Goal: Task Accomplishment & Management: Complete application form

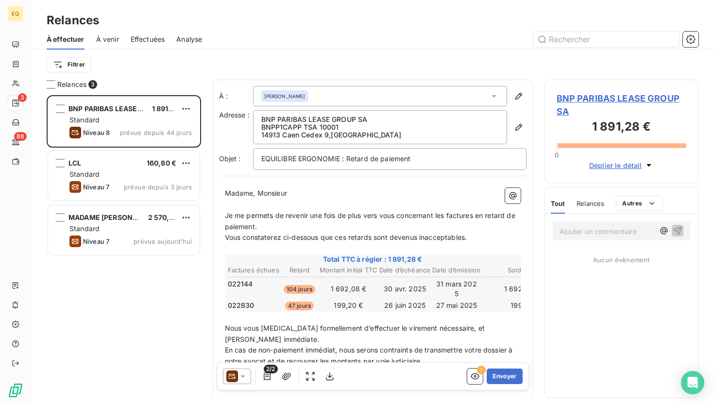
scroll to position [309, 154]
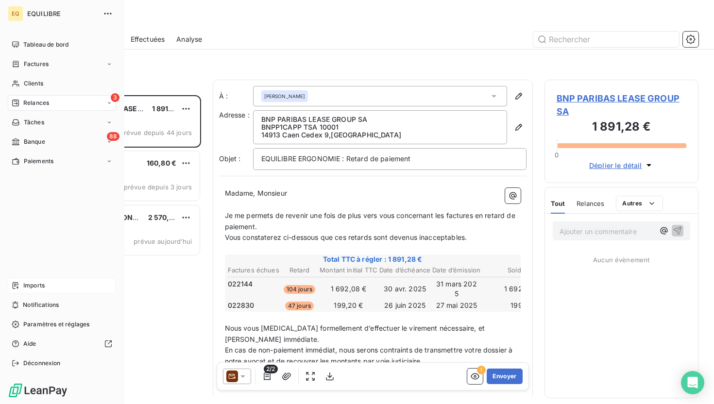
click at [59, 291] on div "Imports" at bounding box center [62, 286] width 108 height 16
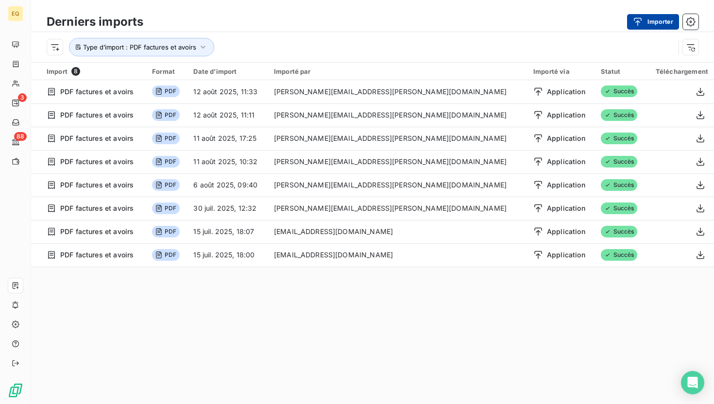
click at [660, 22] on button "Importer" at bounding box center [653, 22] width 52 height 16
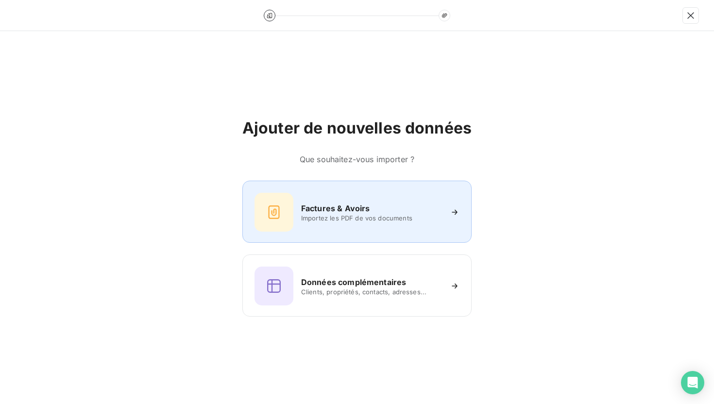
click at [364, 223] on div "Factures & Avoirs Importez les PDF de vos documents" at bounding box center [356, 212] width 205 height 39
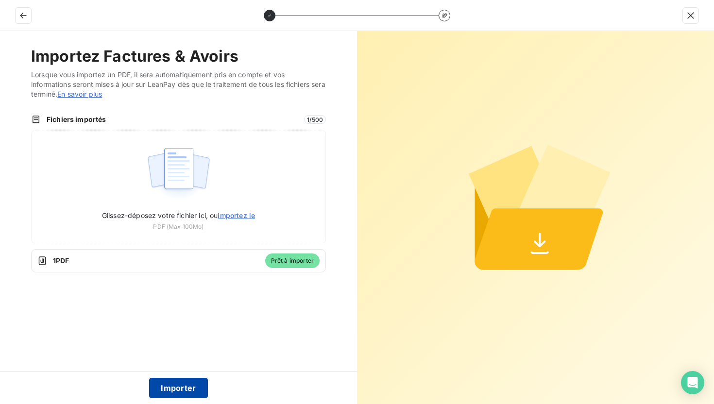
click at [161, 388] on button "Importer" at bounding box center [178, 388] width 59 height 20
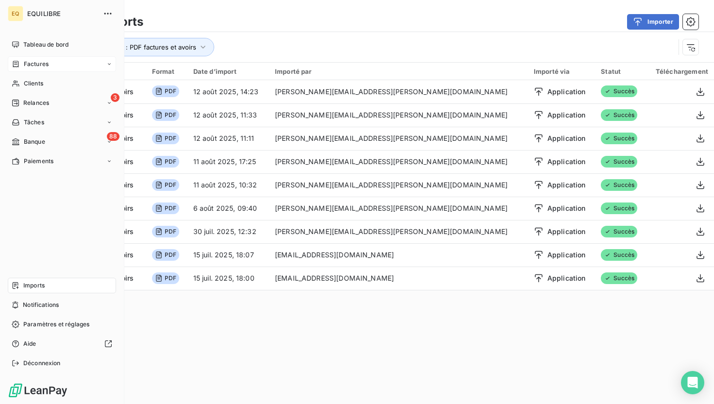
click at [38, 67] on span "Factures" at bounding box center [36, 64] width 25 height 9
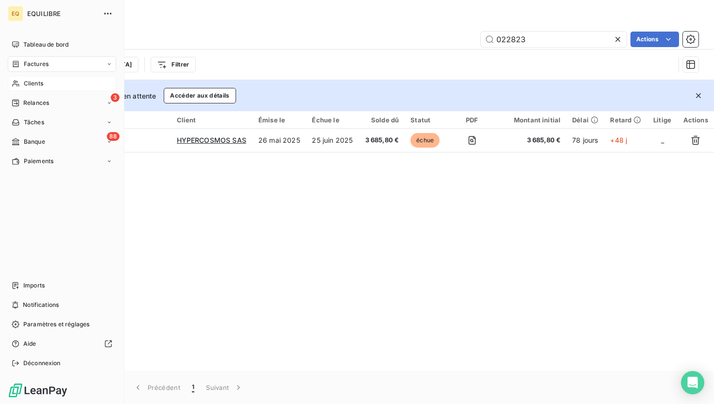
click at [40, 89] on div "Clients" at bounding box center [62, 84] width 108 height 16
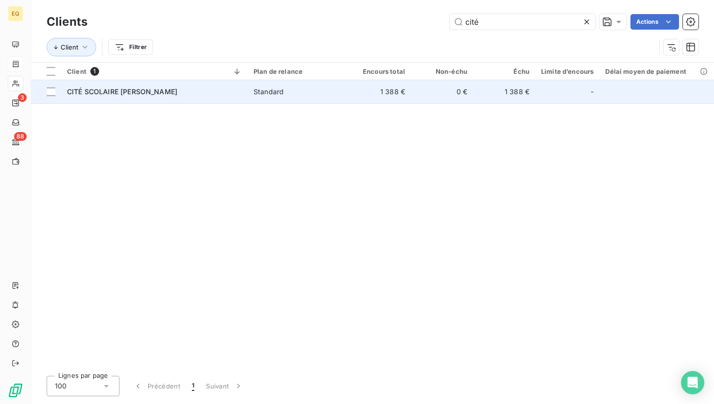
type input "cité"
click at [97, 90] on span "CITÉ SCOLAIRE [PERSON_NAME]" at bounding box center [122, 91] width 110 height 8
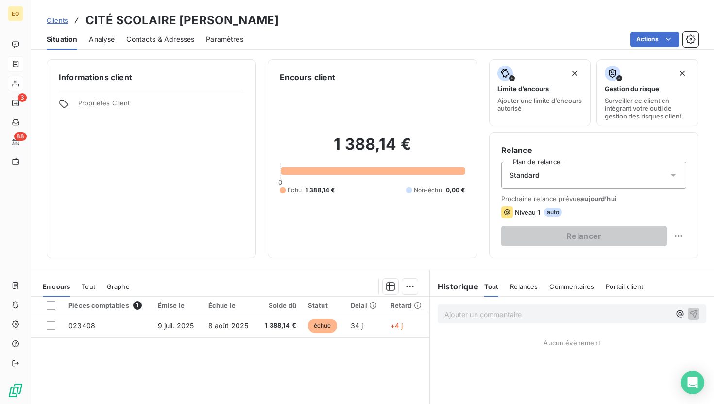
click at [155, 38] on span "Contacts & Adresses" at bounding box center [160, 39] width 68 height 10
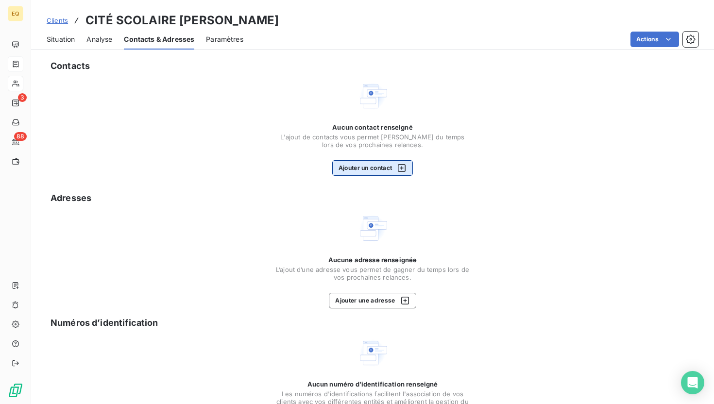
click at [371, 173] on button "Ajouter un contact" at bounding box center [372, 168] width 81 height 16
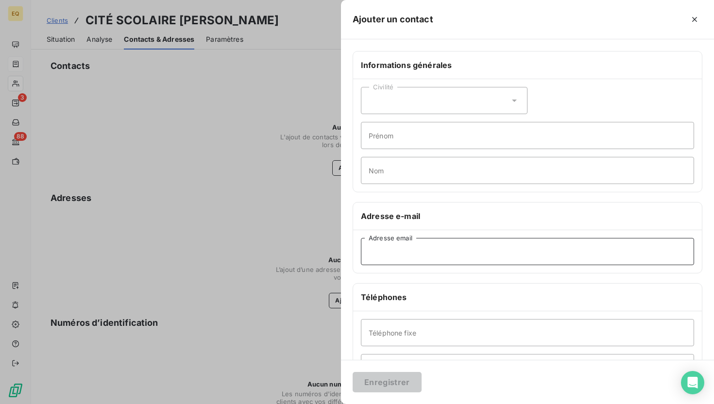
click at [413, 260] on input "Adresse email" at bounding box center [527, 251] width 333 height 27
paste input "[EMAIL_ADDRESS][PERSON_NAME][DOMAIN_NAME]"
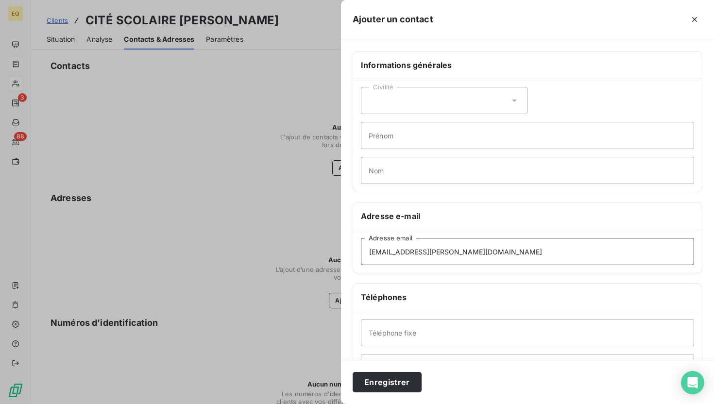
type input "[EMAIL_ADDRESS][PERSON_NAME][DOMAIN_NAME]"
click at [404, 97] on div "Civilité" at bounding box center [444, 100] width 167 height 27
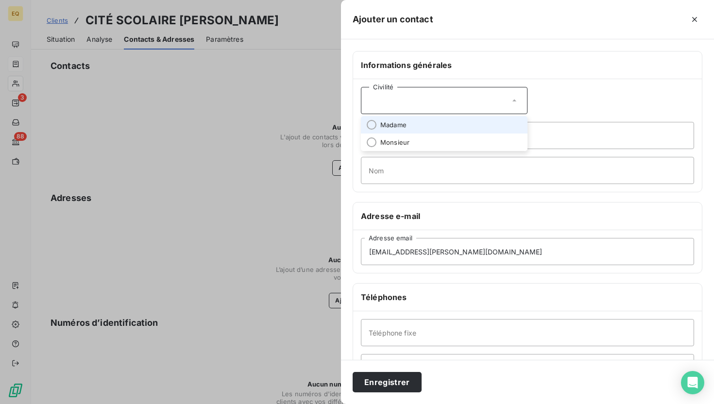
click at [408, 128] on li "Madame" at bounding box center [444, 124] width 167 height 17
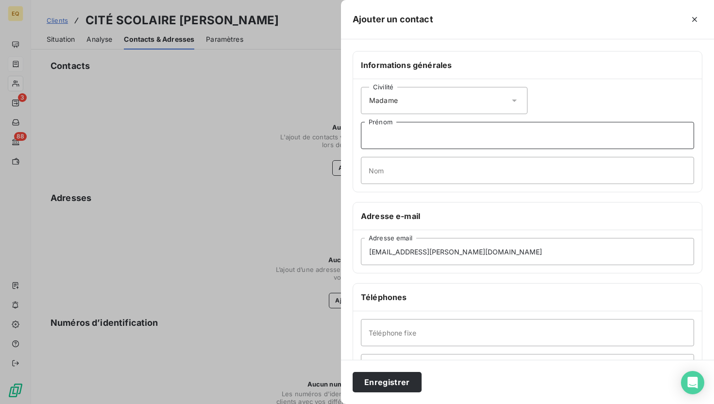
click at [390, 138] on input "Prénom" at bounding box center [527, 135] width 333 height 27
type input "Véronique"
click at [392, 158] on input "Nom" at bounding box center [527, 170] width 333 height 27
type input "[PERSON_NAME]"
click at [389, 382] on button "Enregistrer" at bounding box center [387, 382] width 69 height 20
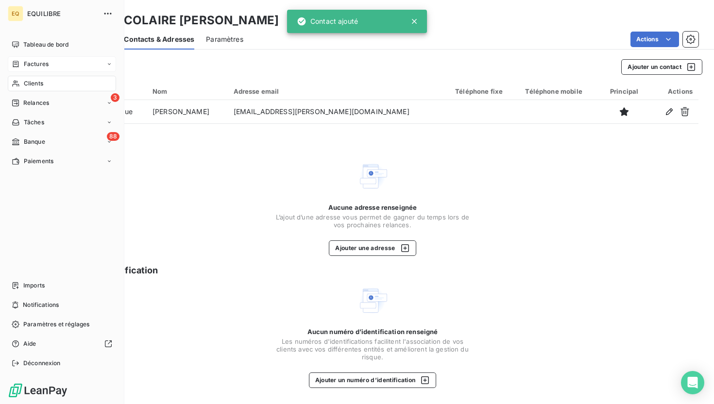
click at [46, 66] on span "Factures" at bounding box center [36, 64] width 25 height 9
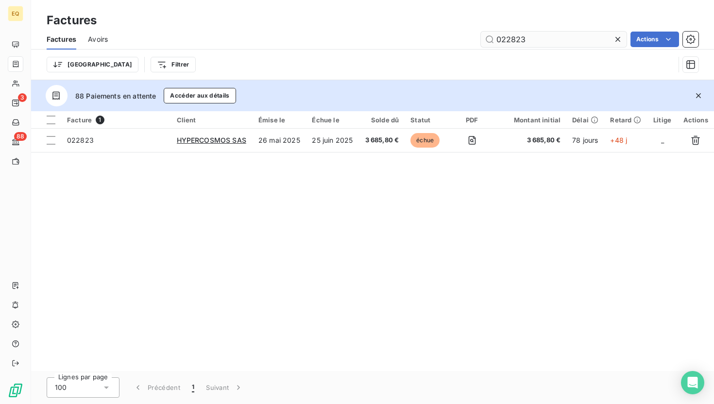
drag, startPoint x: 554, startPoint y: 36, endPoint x: 507, endPoint y: 38, distance: 47.1
click at [507, 38] on input "022823" at bounding box center [554, 40] width 146 height 16
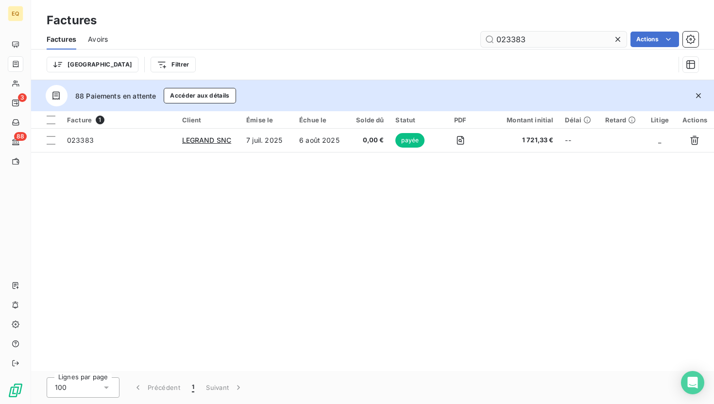
type input "023383"
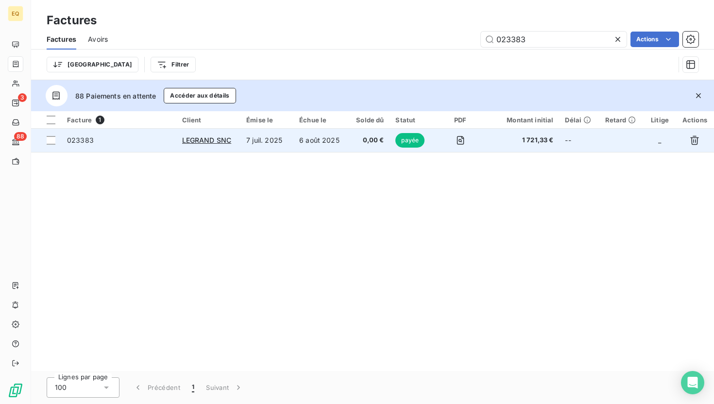
click at [161, 140] on span "023383" at bounding box center [118, 140] width 103 height 10
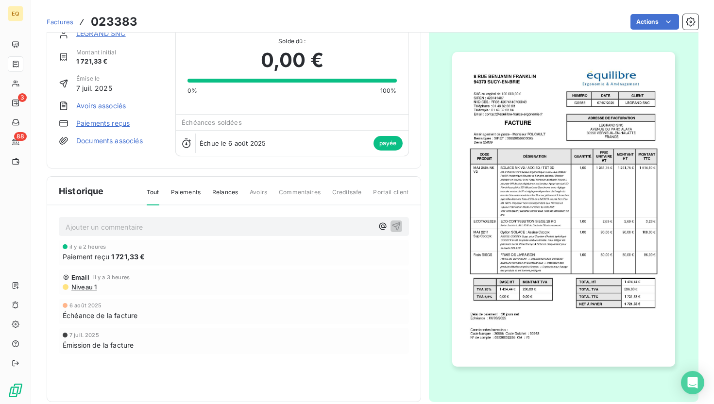
scroll to position [28, 0]
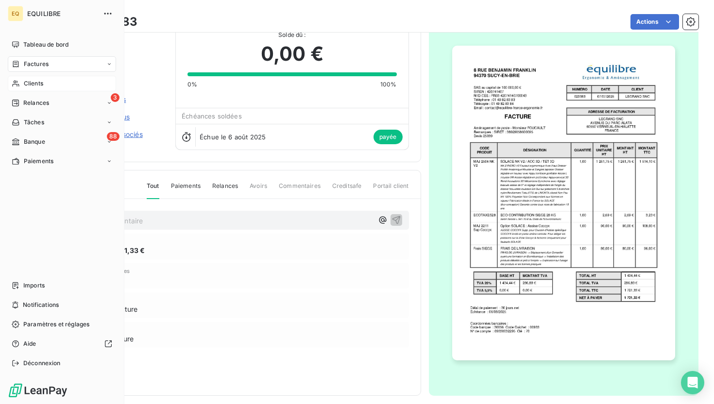
click at [46, 80] on div "Clients" at bounding box center [62, 84] width 108 height 16
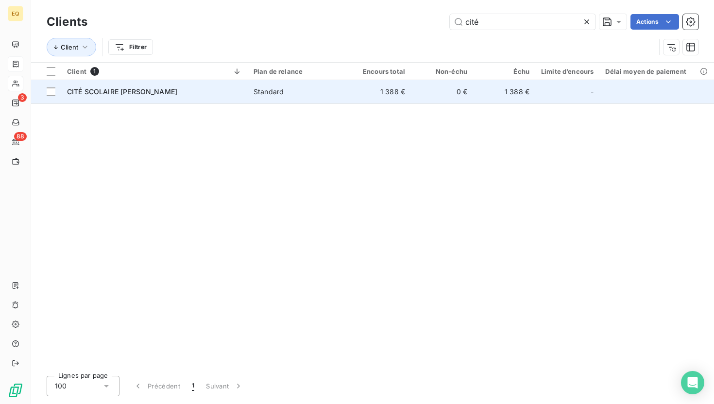
click at [169, 90] on span "CITÉ SCOLAIRE [PERSON_NAME]" at bounding box center [122, 91] width 110 height 8
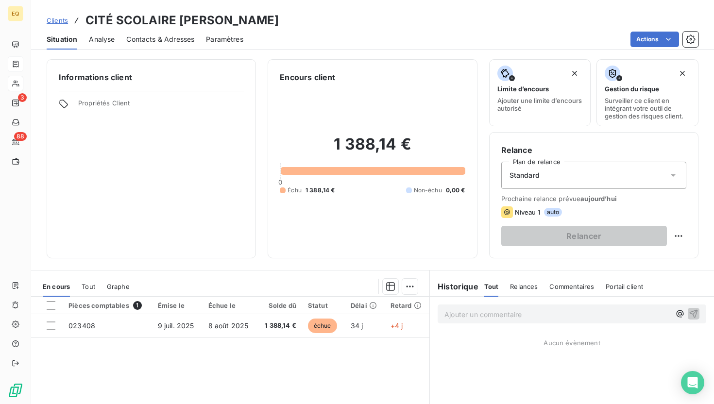
click at [166, 40] on span "Contacts & Adresses" at bounding box center [160, 39] width 68 height 10
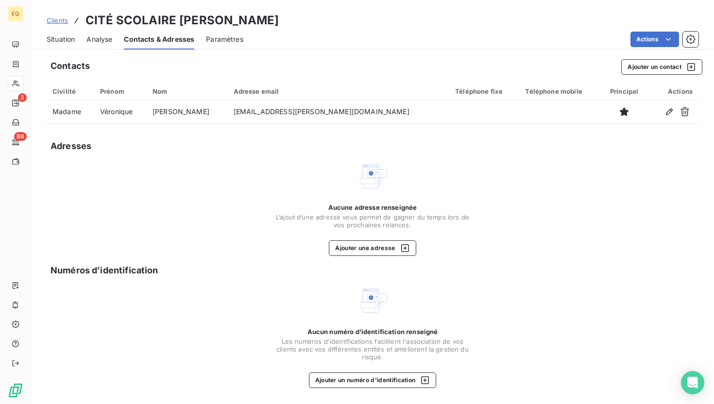
click at [393, 238] on div "Aucune adresse renseignée L’ajout d’une adresse vous permet [PERSON_NAME] du te…" at bounding box center [372, 229] width 194 height 52
click at [347, 250] on button "Ajouter une adresse" at bounding box center [372, 248] width 87 height 16
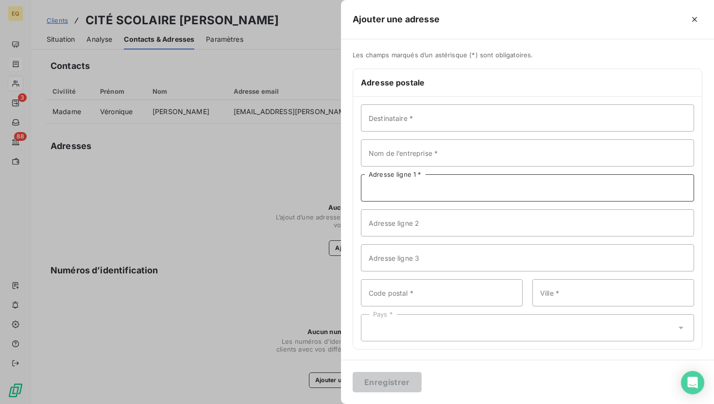
click at [401, 191] on input "Adresse ligne 1 *" at bounding box center [527, 187] width 333 height 27
paste input "[STREET_ADDRESS]"
type input "[STREET_ADDRESS]"
click at [281, 184] on div at bounding box center [357, 202] width 714 height 404
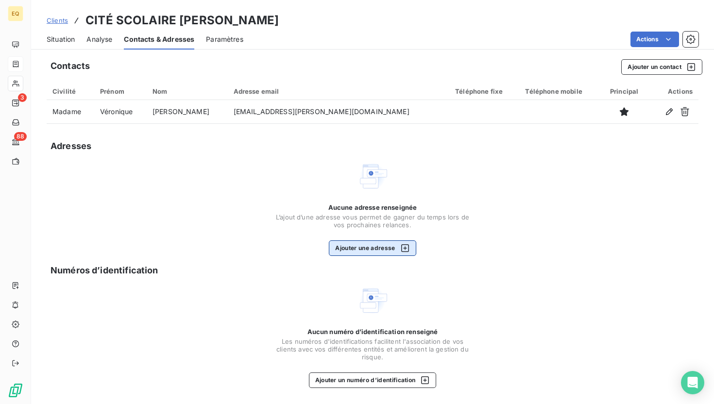
click at [383, 247] on button "Ajouter une adresse" at bounding box center [372, 248] width 87 height 16
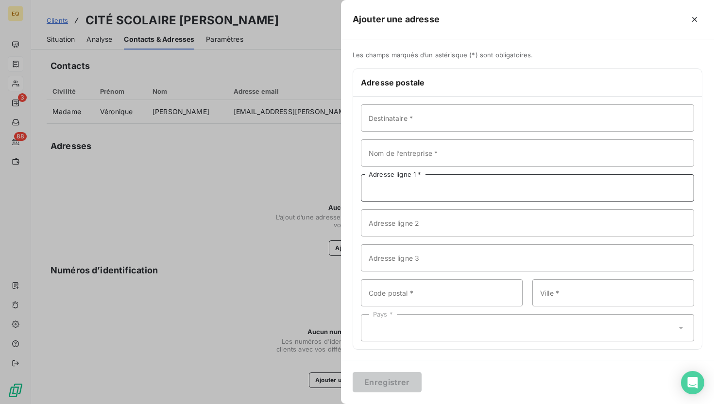
click at [404, 185] on input "Adresse ligne 1 *" at bounding box center [527, 187] width 333 height 27
paste input "[STREET_ADDRESS]"
type input "[STREET_ADDRESS]"
click at [393, 290] on input "Code postal *" at bounding box center [442, 292] width 162 height 27
paste input "94130"
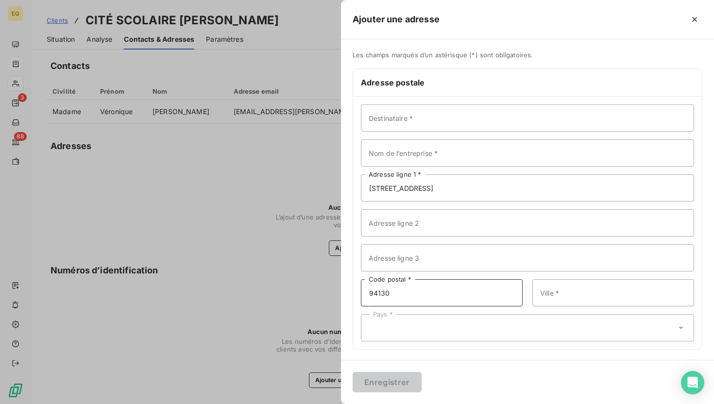
type input "94130"
click at [574, 290] on input "Ville *" at bounding box center [613, 292] width 162 height 27
paste input "[GEOGRAPHIC_DATA]"
type input "[GEOGRAPHIC_DATA]"
click at [398, 120] on input "Destinataire *" at bounding box center [527, 117] width 333 height 27
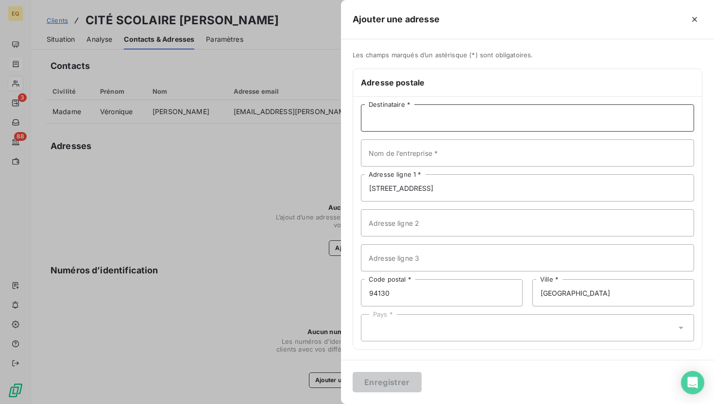
paste input "CITÉ SCOLAIRE [PERSON_NAME]"
type input "CITÉ SCOLAIRE [PERSON_NAME]"
click at [404, 329] on div "Pays *" at bounding box center [527, 327] width 333 height 27
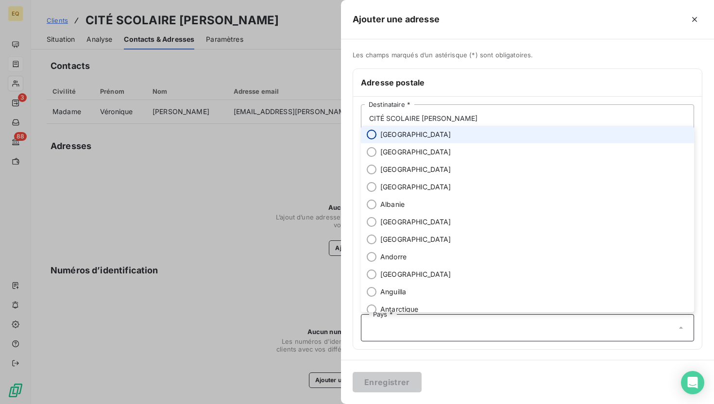
click at [369, 138] on input "radio" at bounding box center [372, 135] width 10 height 10
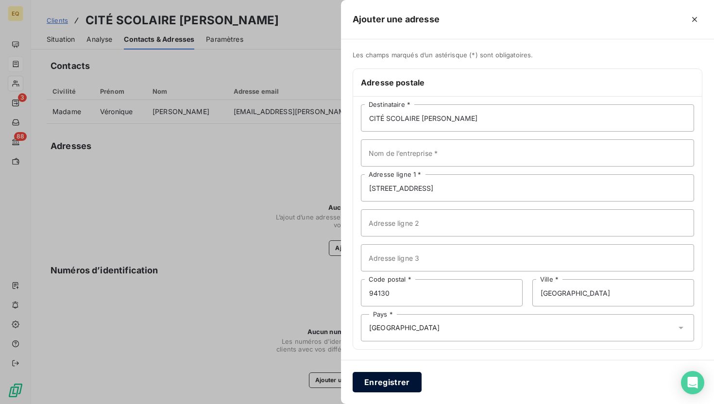
click at [380, 382] on button "Enregistrer" at bounding box center [387, 382] width 69 height 20
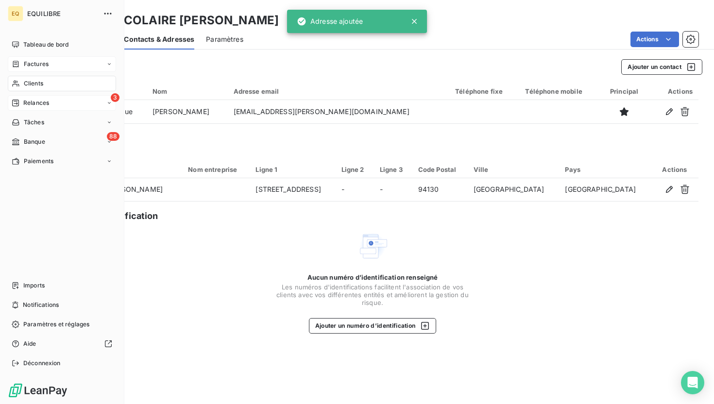
click at [34, 102] on span "Relances" at bounding box center [36, 103] width 26 height 9
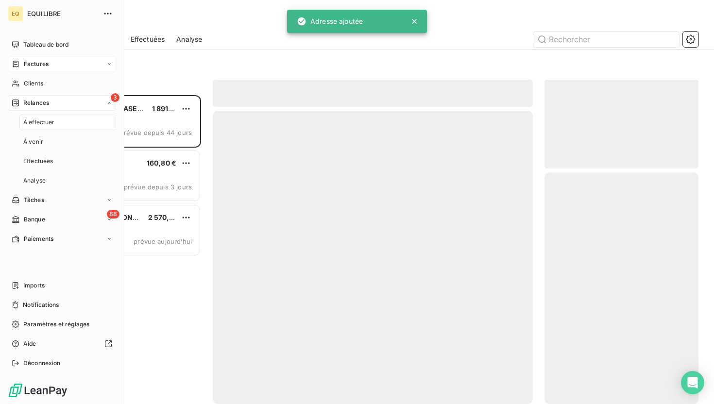
scroll to position [309, 154]
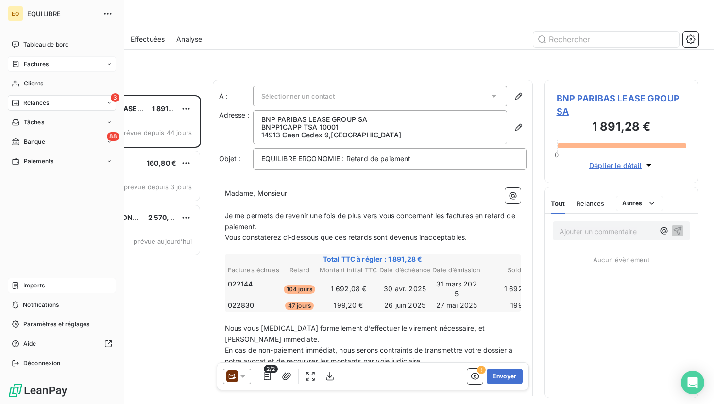
click at [11, 280] on div "Imports" at bounding box center [62, 286] width 108 height 16
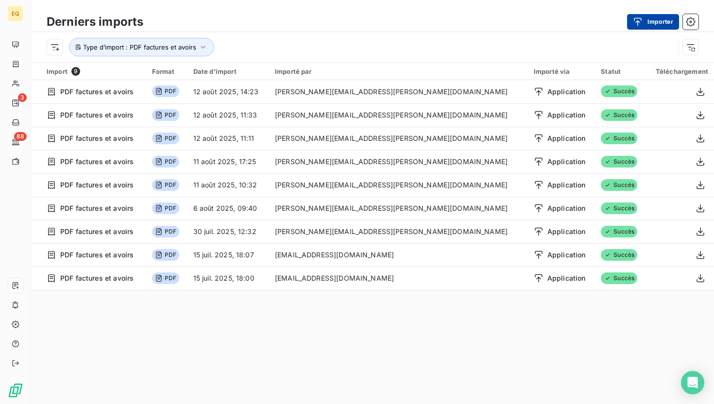
click at [642, 23] on icon "button" at bounding box center [638, 22] width 10 height 10
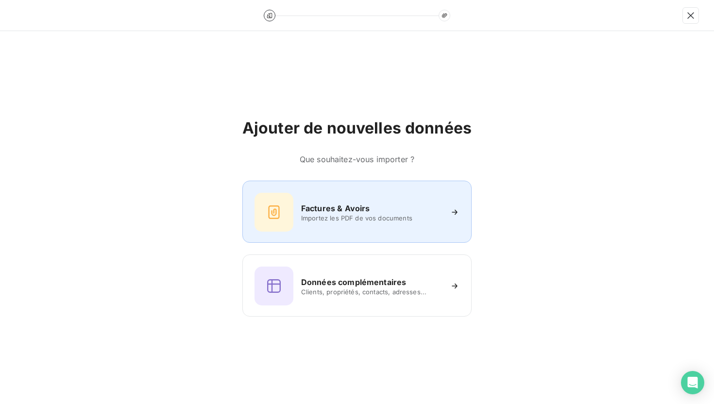
click at [319, 221] on span "Importez les PDF de vos documents" at bounding box center [371, 218] width 141 height 8
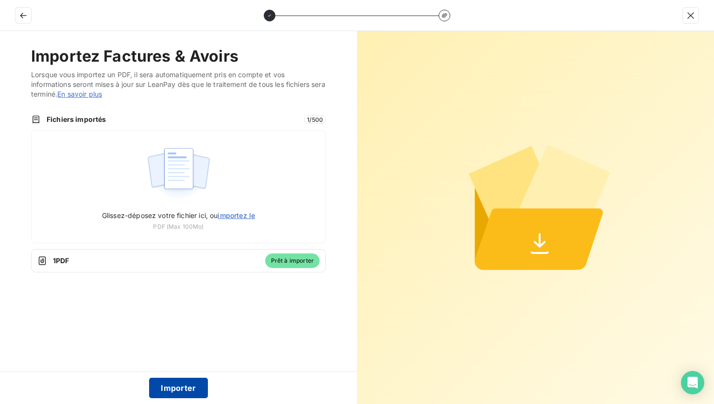
click at [174, 384] on button "Importer" at bounding box center [178, 388] width 59 height 20
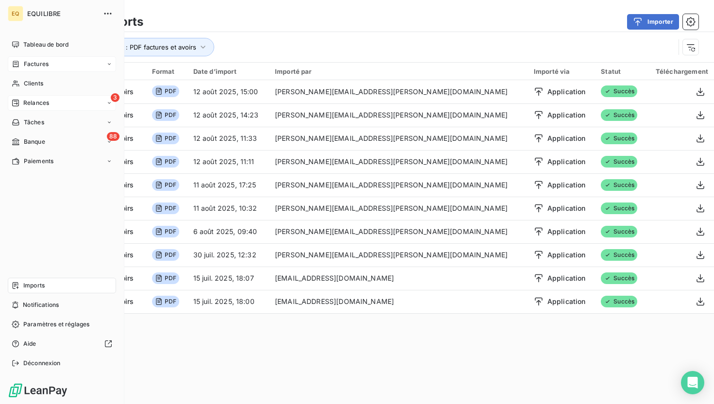
click at [33, 64] on span "Factures" at bounding box center [36, 64] width 25 height 9
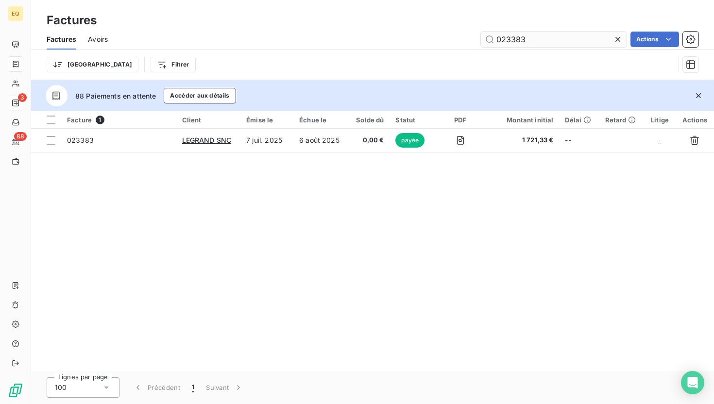
drag, startPoint x: 556, startPoint y: 41, endPoint x: 505, endPoint y: 41, distance: 51.0
click at [505, 41] on input "023383" at bounding box center [554, 40] width 146 height 16
type input "022814"
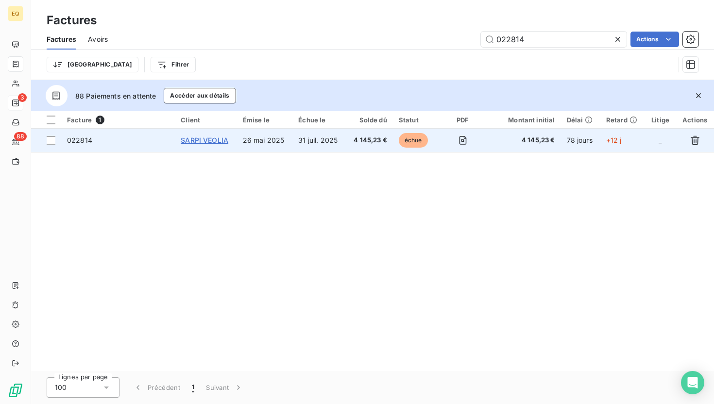
click at [216, 140] on span "SARPI VEOLIA" at bounding box center [205, 140] width 48 height 8
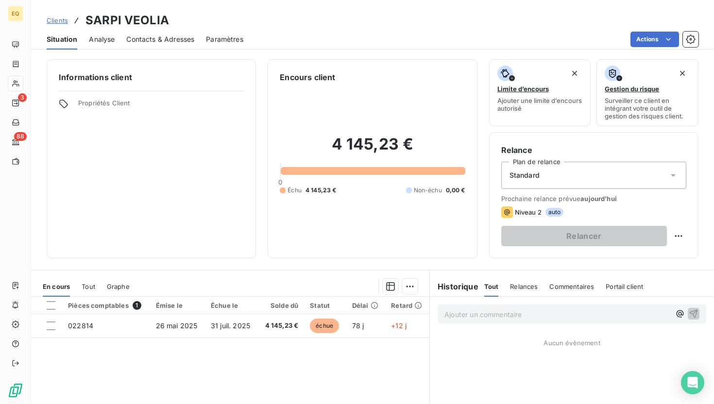
click at [170, 38] on span "Contacts & Adresses" at bounding box center [160, 39] width 68 height 10
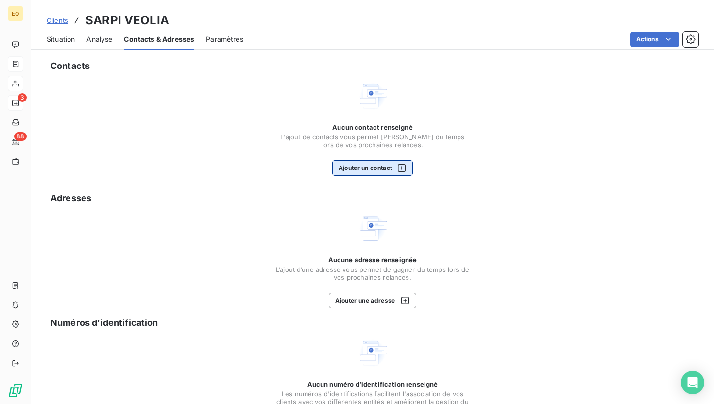
click at [366, 162] on button "Ajouter un contact" at bounding box center [372, 168] width 81 height 16
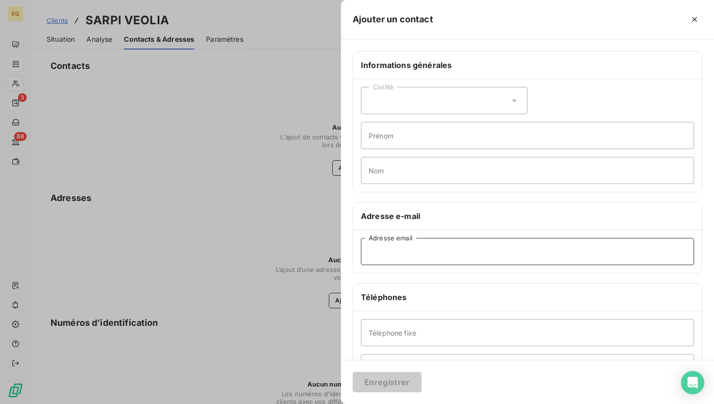
click at [396, 245] on input "Adresse email" at bounding box center [527, 251] width 333 height 27
paste input "[EMAIL_ADDRESS][DOMAIN_NAME]"
type input "[EMAIL_ADDRESS][DOMAIN_NAME]"
click at [386, 380] on button "Enregistrer" at bounding box center [387, 382] width 69 height 20
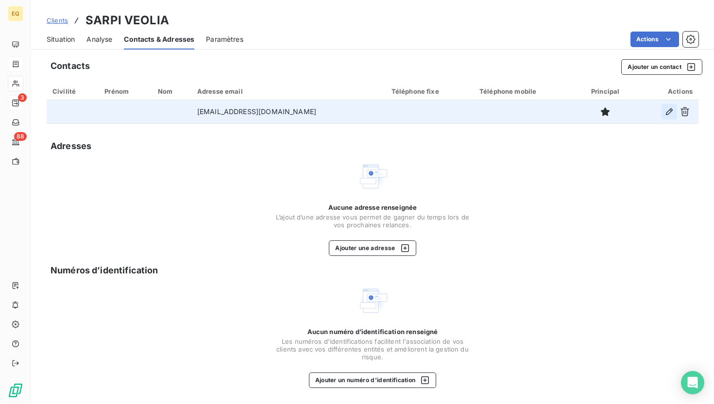
click at [672, 109] on icon "button" at bounding box center [669, 111] width 7 height 7
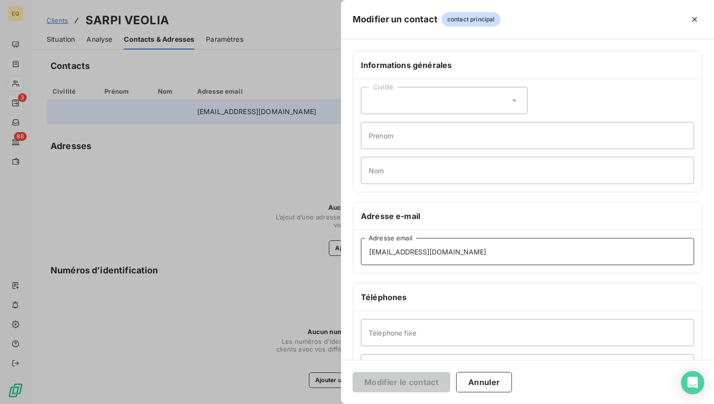
drag, startPoint x: 490, startPoint y: 250, endPoint x: 355, endPoint y: 250, distance: 135.0
click at [152, 404] on div "Modifier un contact contact principal Informations générales Civilité Prénom No…" at bounding box center [357, 404] width 714 height 0
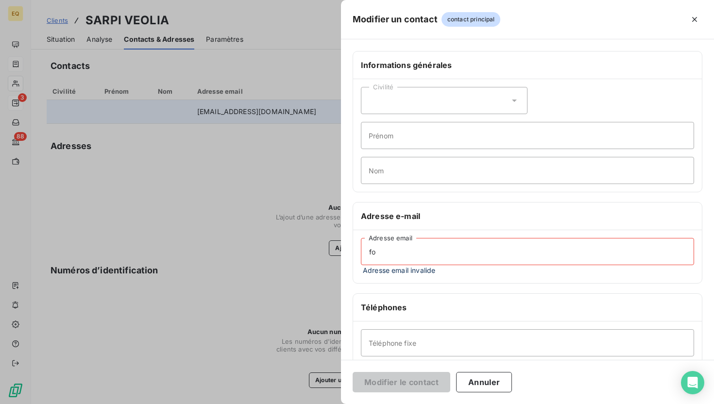
type input "f"
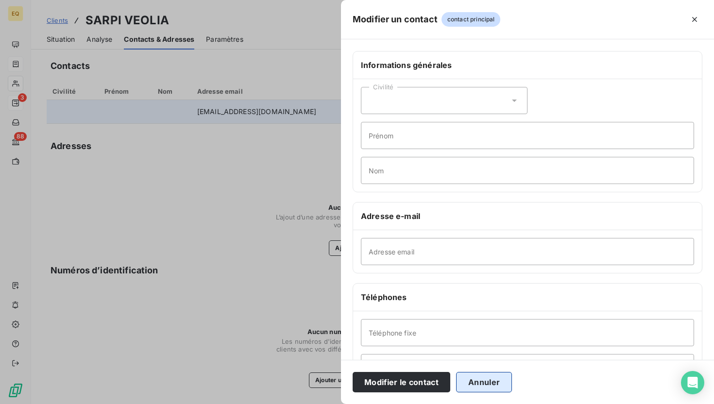
click at [480, 379] on button "Annuler" at bounding box center [484, 382] width 56 height 20
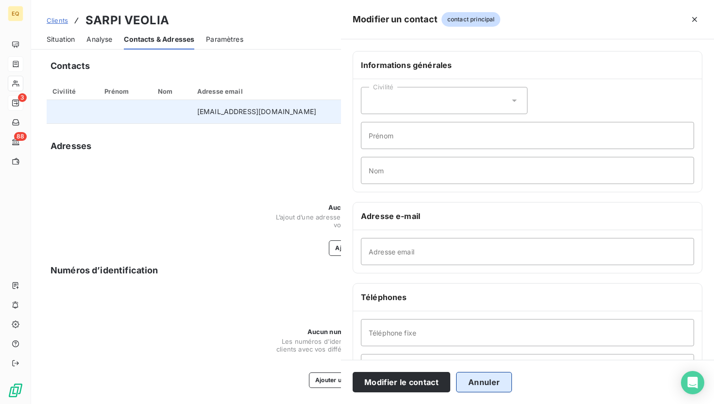
type input "[EMAIL_ADDRESS][DOMAIN_NAME]"
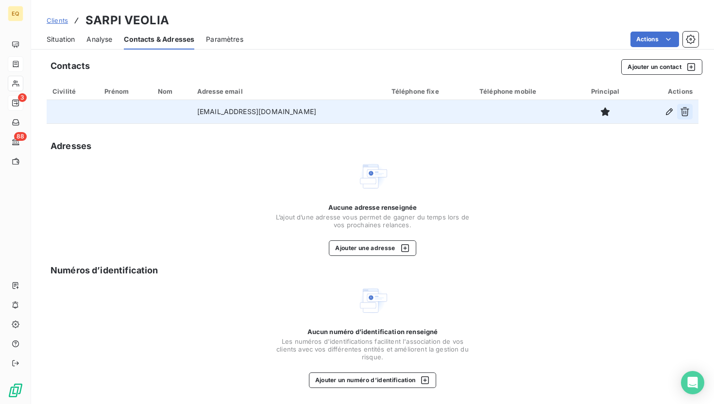
click at [691, 112] on button "button" at bounding box center [685, 112] width 16 height 16
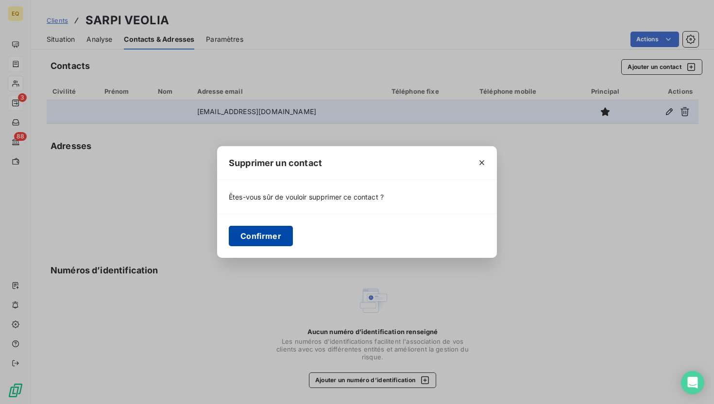
click at [269, 235] on button "Confirmer" at bounding box center [261, 236] width 64 height 20
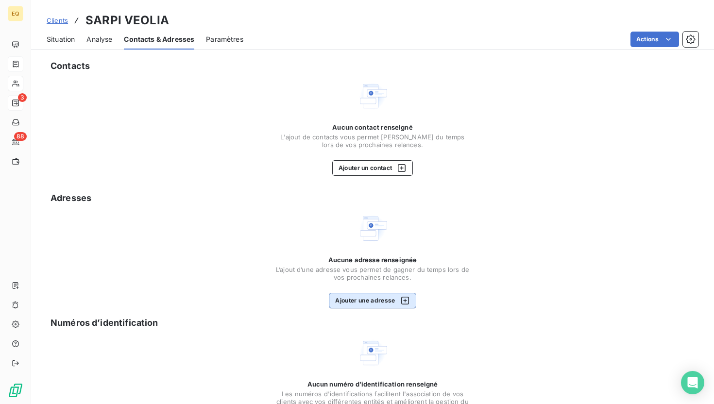
click at [361, 300] on button "Ajouter une adresse" at bounding box center [372, 301] width 87 height 16
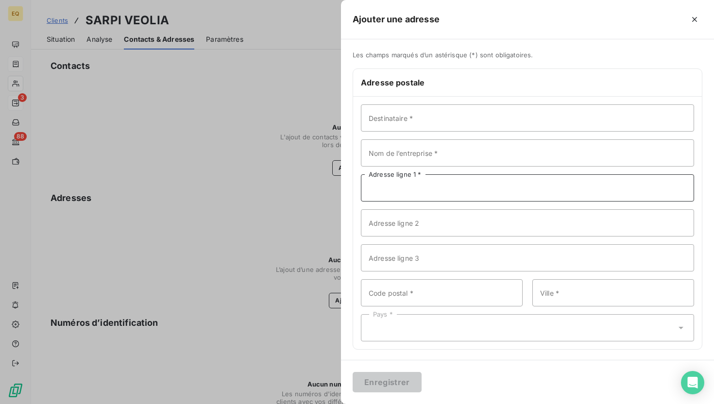
click at [414, 188] on input "Adresse ligne 1 *" at bounding box center [527, 187] width 333 height 27
paste input "SOLAMAT MEREX ROGNAC MONTEE DES PINS"
type input "SOLAMAT MEREX ROGNAC MONTEE DES PINS"
drag, startPoint x: 527, startPoint y: 188, endPoint x: 337, endPoint y: 188, distance: 190.4
click at [337, 404] on div "Ajouter une adresse Les champs marqués d’un astérisque (*) sont obligatoires. A…" at bounding box center [357, 404] width 714 height 0
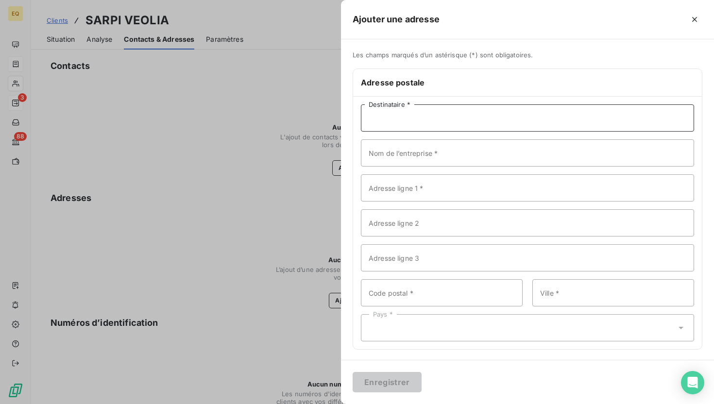
click at [408, 120] on input "Destinataire *" at bounding box center [527, 117] width 333 height 27
paste input "SOLAMAT MEREX ROGNAC MONTEE DES PINS"
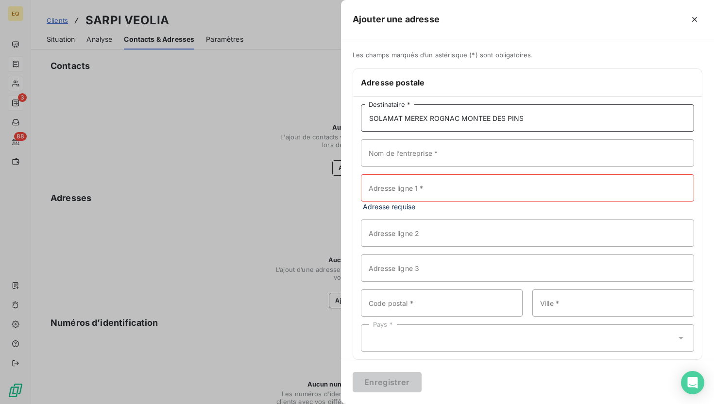
type input "SOLAMAT MEREX ROGNAC MONTEE DES PINS"
drag, startPoint x: 535, startPoint y: 126, endPoint x: 367, endPoint y: 116, distance: 168.4
click at [367, 116] on input "SOLAMAT MEREX ROGNAC MONTEE DES PINS" at bounding box center [527, 117] width 333 height 27
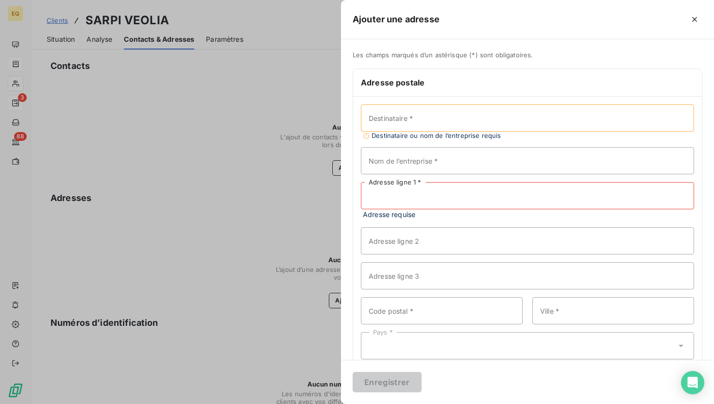
click at [415, 201] on input "Adresse ligne 1 *" at bounding box center [527, 195] width 333 height 27
paste input "SOLAMAT MEREX ROGNAC MONTEE DES PINS"
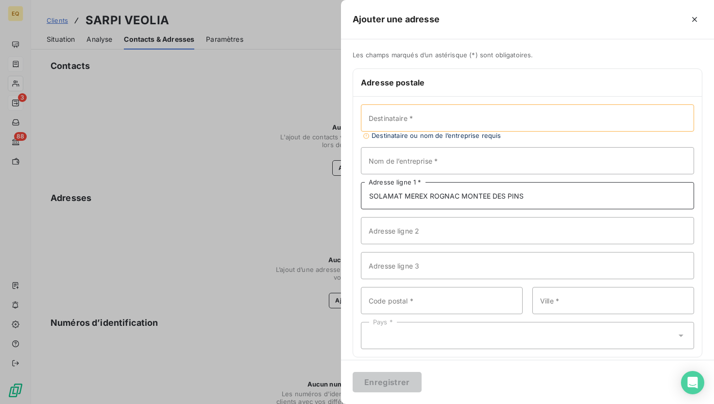
type input "SOLAMAT MEREX ROGNAC MONTEE DES PINS"
click at [422, 114] on input "Destinataire *" at bounding box center [527, 117] width 333 height 27
paste input "SARPI VEOLIA"
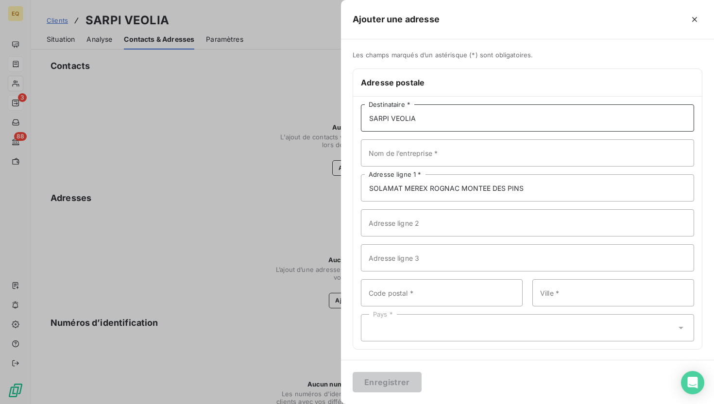
type input "SARPI VEOLIA"
click at [407, 288] on input "Code postal *" at bounding box center [442, 292] width 162 height 27
paste input "13655"
type input "13655"
click at [586, 297] on input "Ville *" at bounding box center [613, 292] width 162 height 27
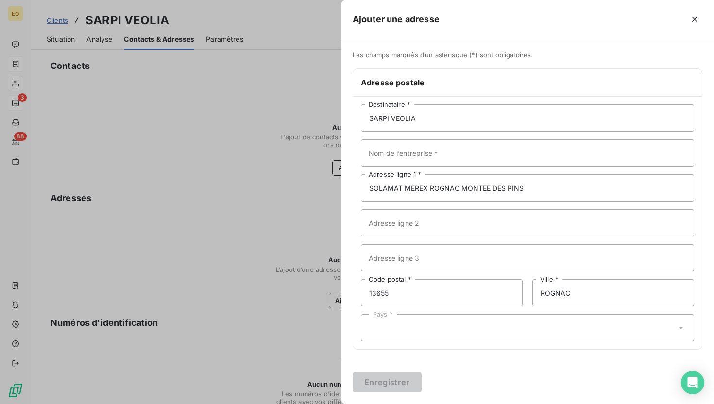
click at [529, 326] on div "Pays *" at bounding box center [527, 327] width 333 height 27
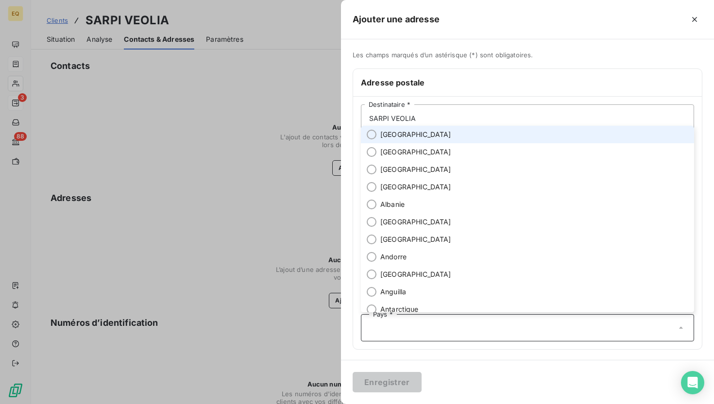
click at [392, 139] on li "[GEOGRAPHIC_DATA]" at bounding box center [527, 134] width 333 height 17
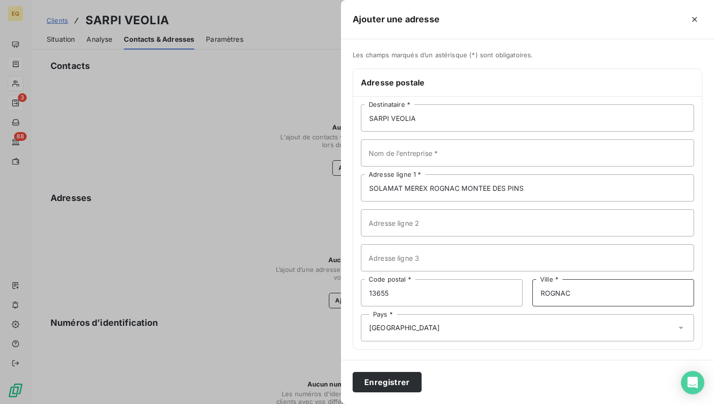
drag, startPoint x: 586, startPoint y: 286, endPoint x: 582, endPoint y: 290, distance: 5.8
click at [582, 290] on input "ROGNAC" at bounding box center [613, 292] width 162 height 27
type input "Rognac"
click at [395, 384] on button "Enregistrer" at bounding box center [387, 382] width 69 height 20
